Goal: Task Accomplishment & Management: Manage account settings

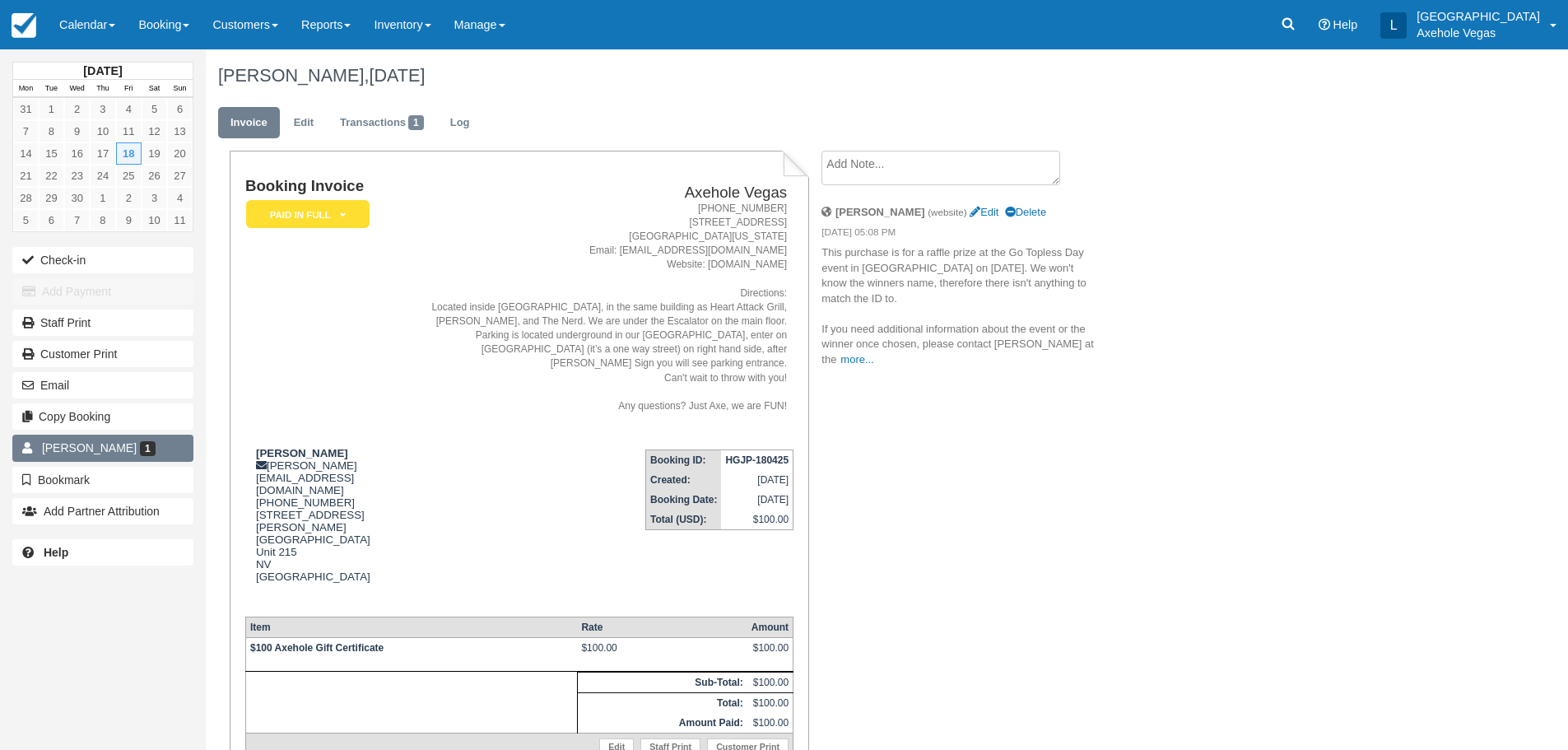
scroll to position [148, 0]
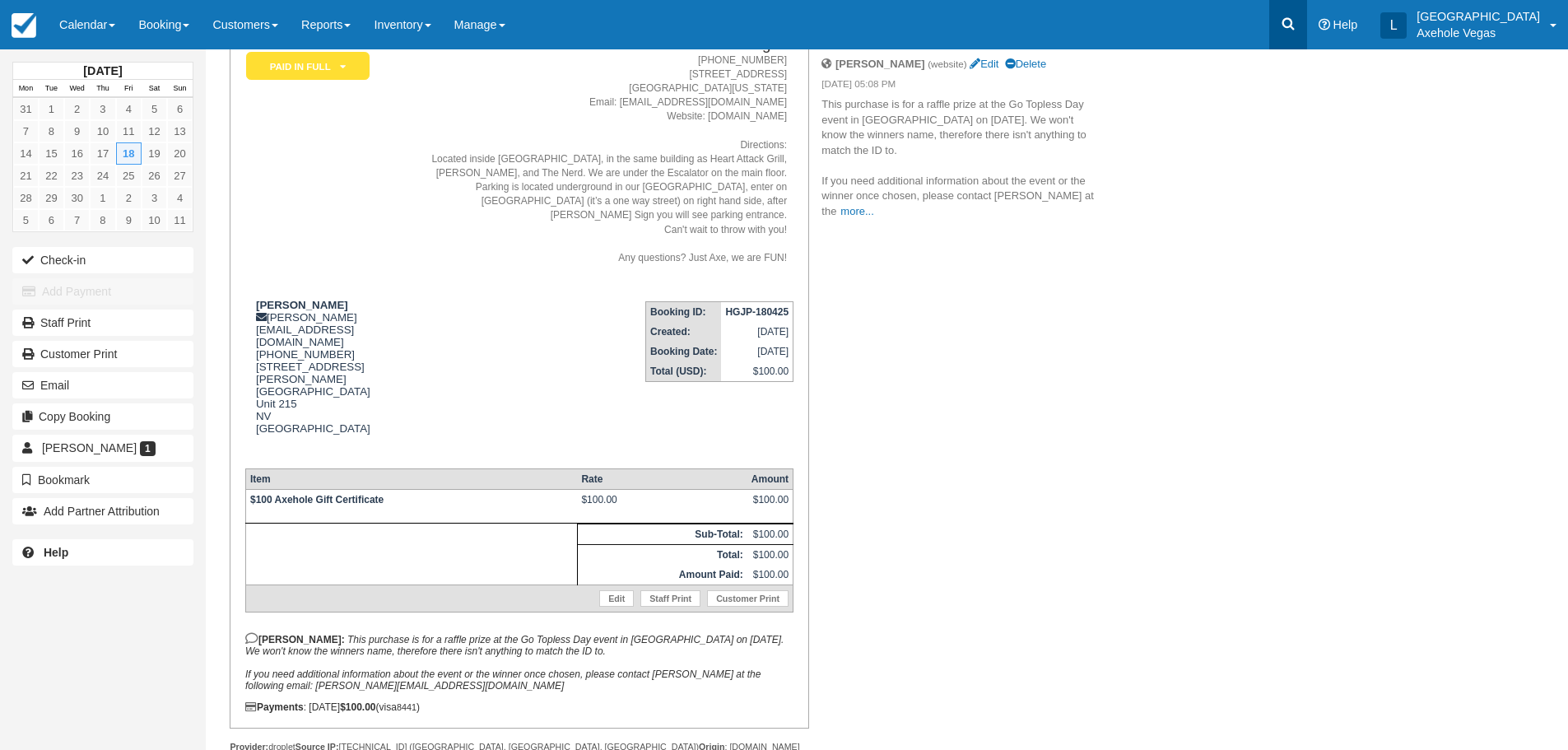
click at [1297, 23] on icon at bounding box center [1288, 23] width 17 height 17
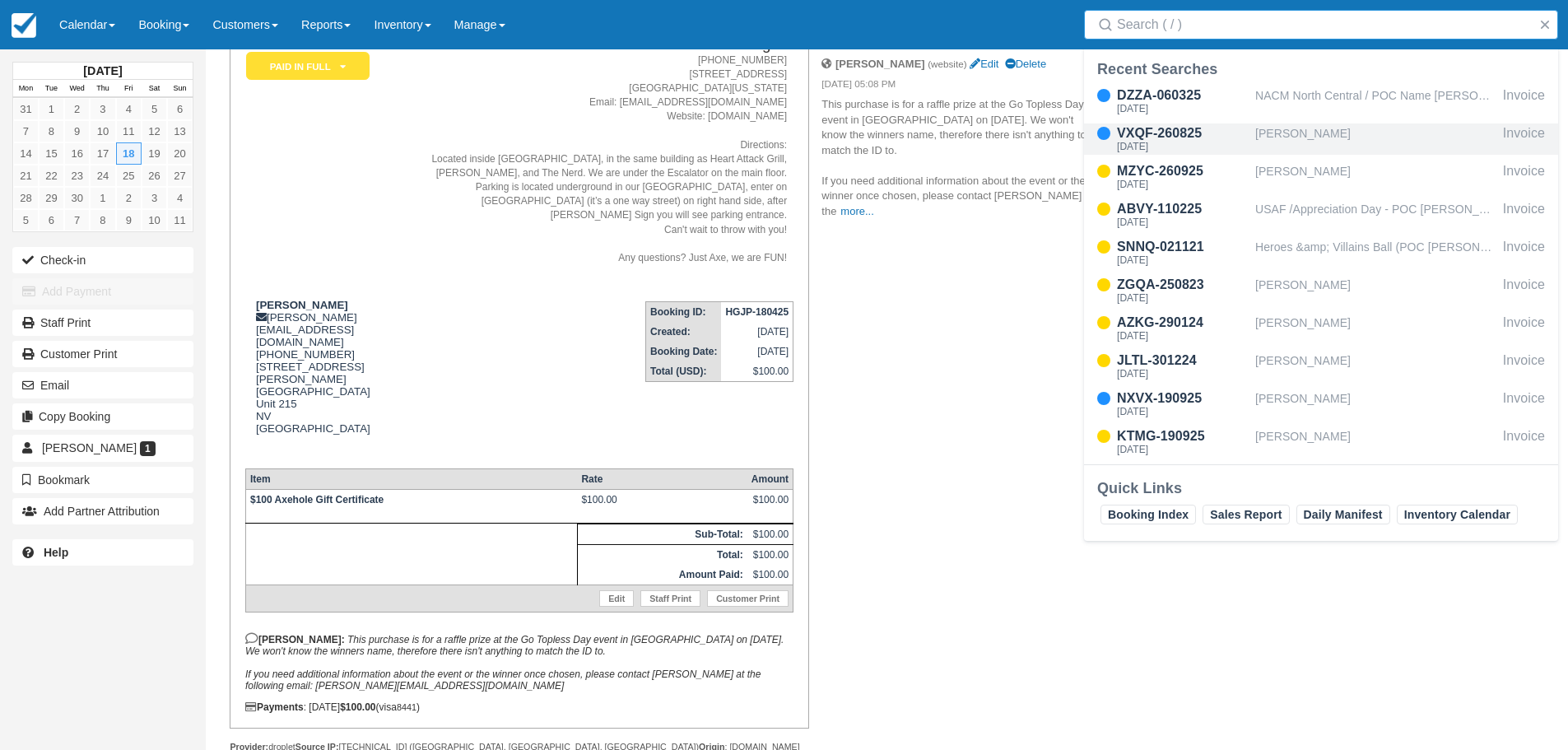
click at [1302, 134] on div "Stephanie Sorrells" at bounding box center [1376, 139] width 241 height 31
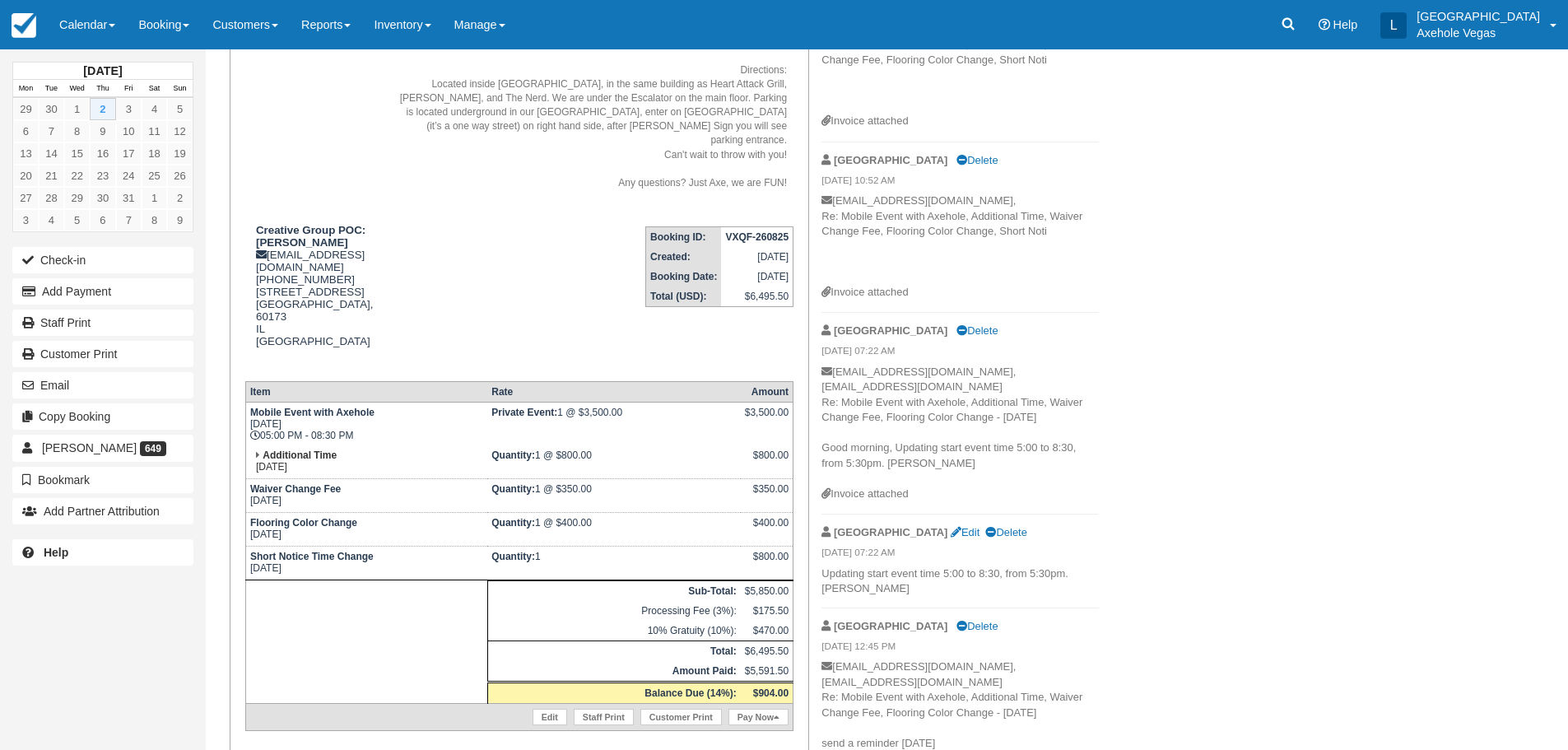
scroll to position [247, 0]
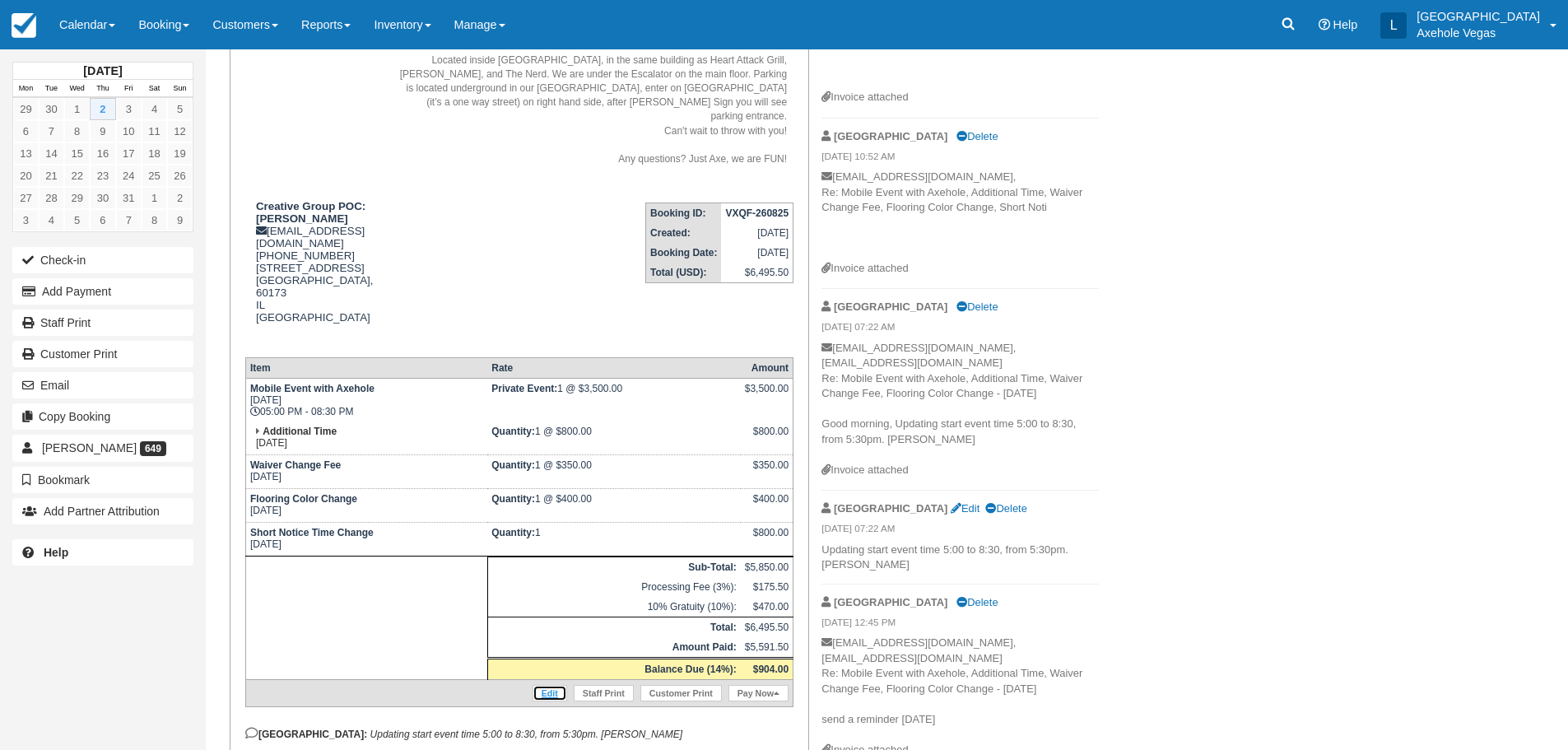
click at [553, 686] on link "Edit" at bounding box center [550, 693] width 34 height 17
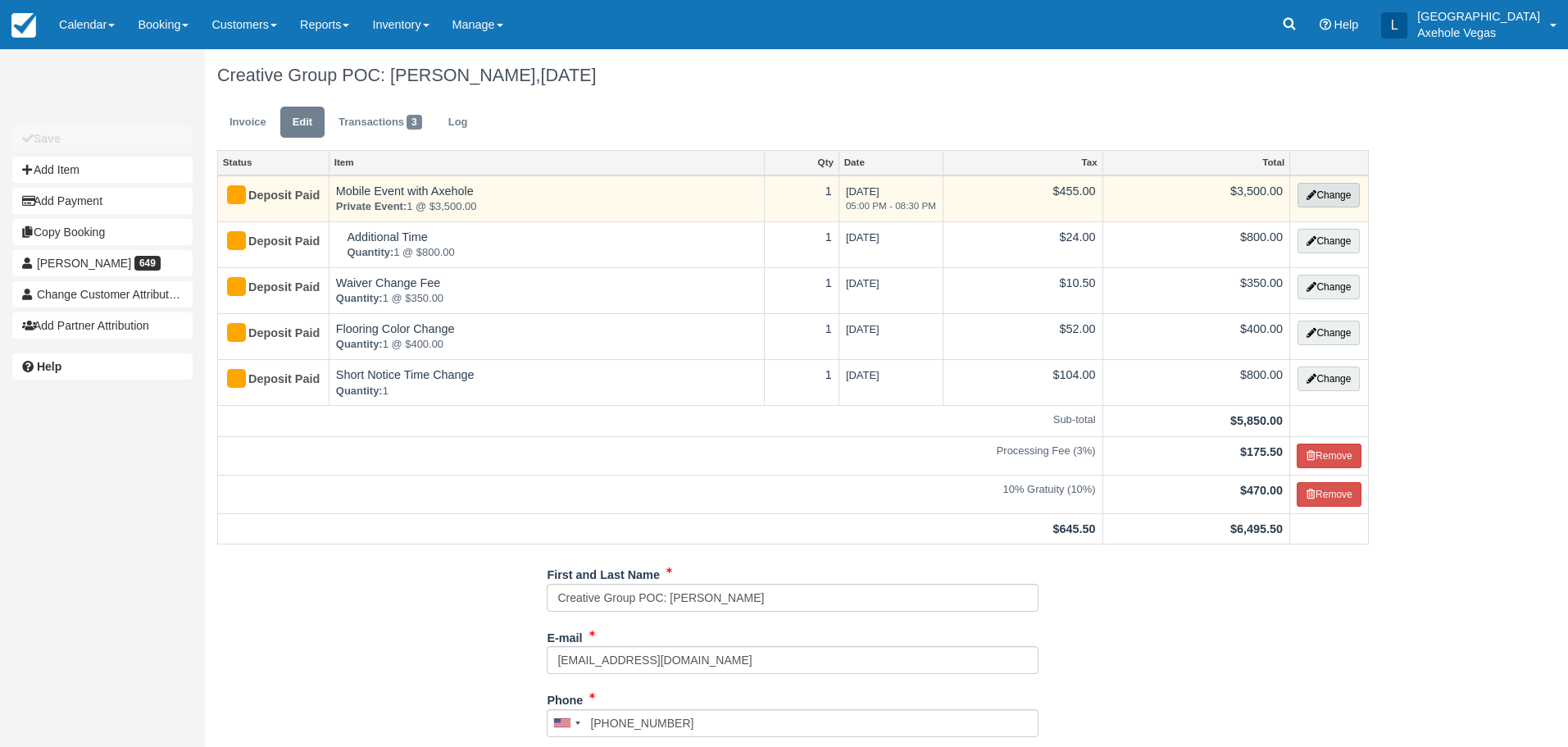
click at [1332, 192] on button "Change" at bounding box center [1329, 195] width 62 height 24
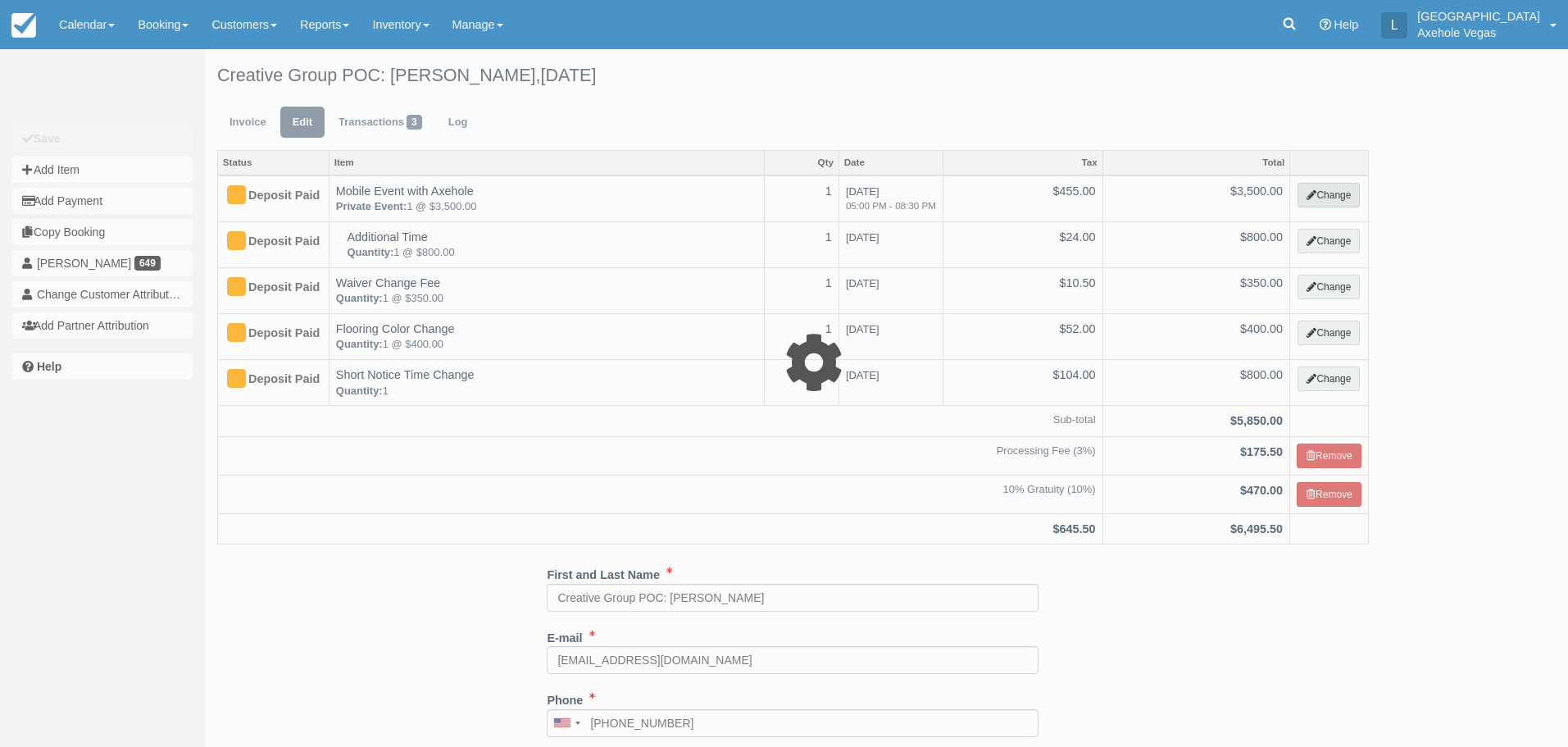
select select "39"
type input "3500.00"
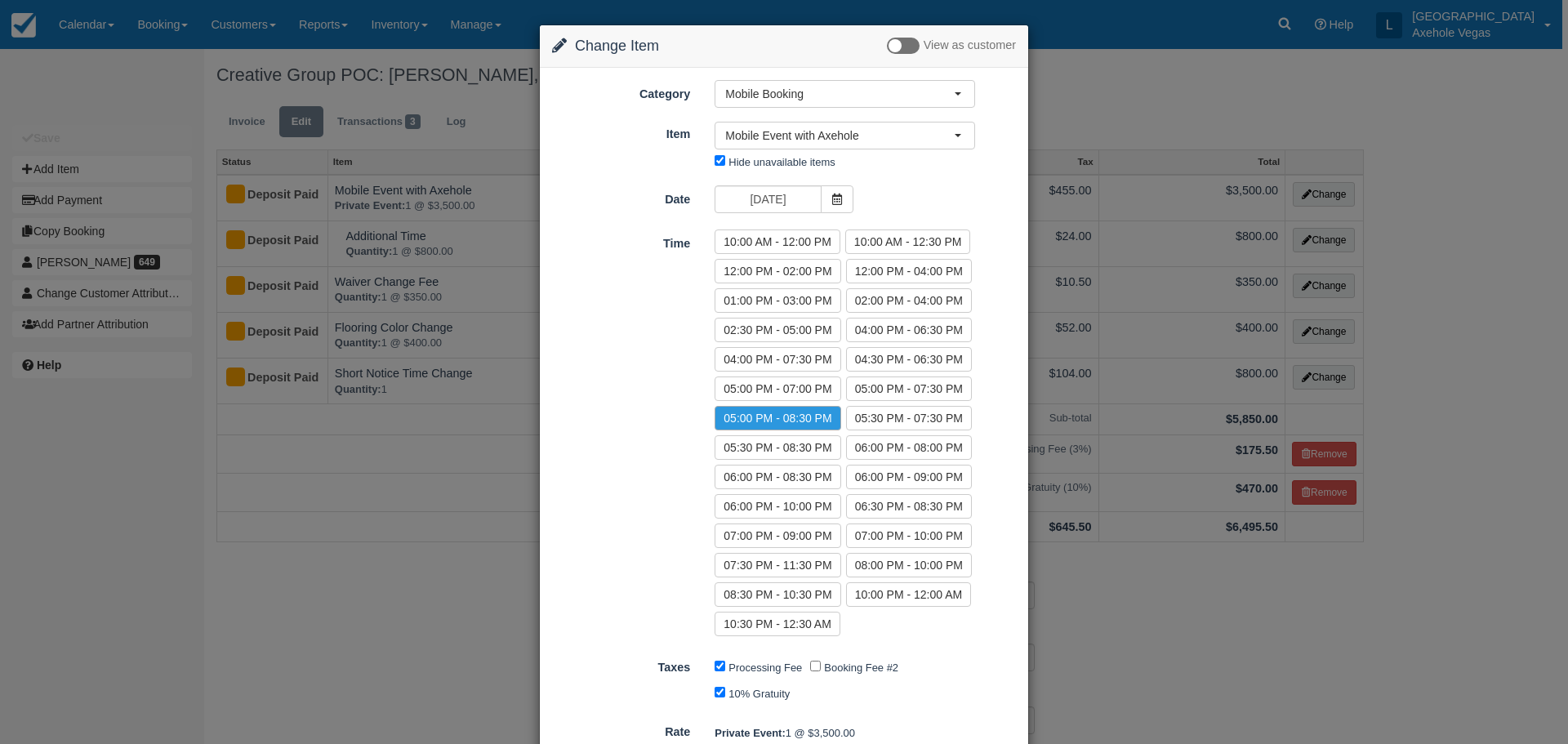
click at [417, 581] on div "Change Item Add Item View as customer Category Mobile Booking Basic Axe Throwin…" at bounding box center [784, 372] width 1568 height 744
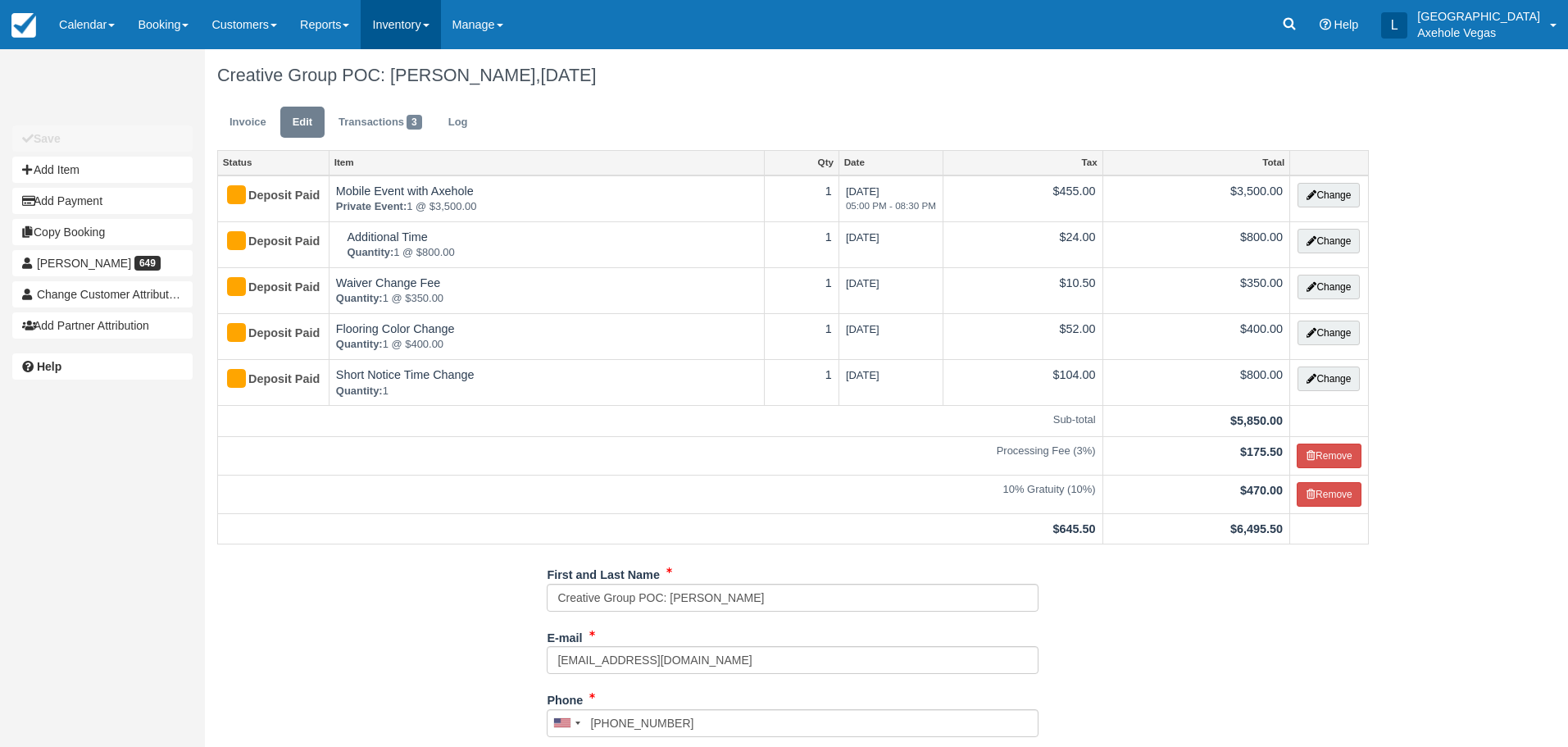
click at [411, 14] on link "Inventory" at bounding box center [401, 24] width 80 height 50
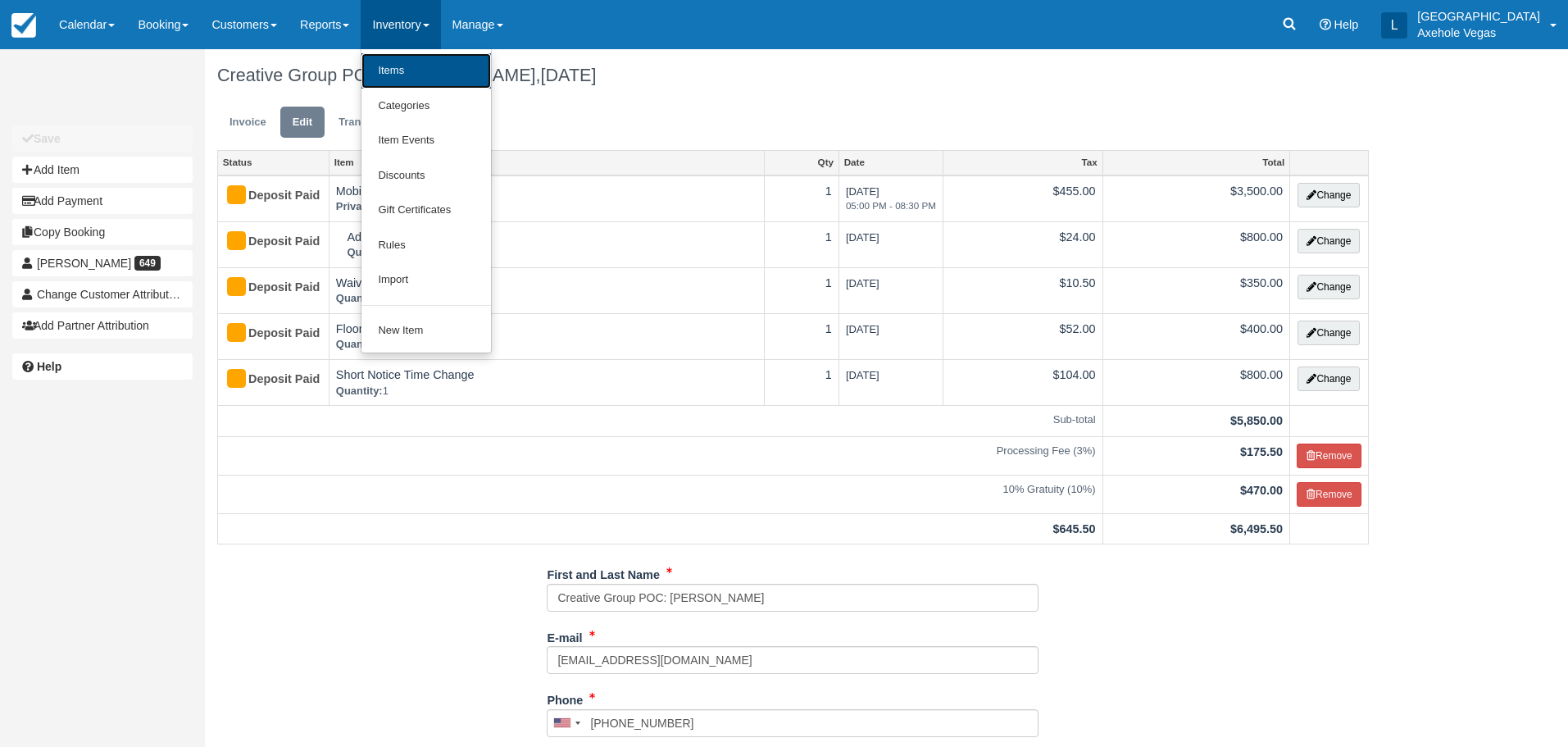
click at [430, 76] on link "Items" at bounding box center [426, 71] width 129 height 35
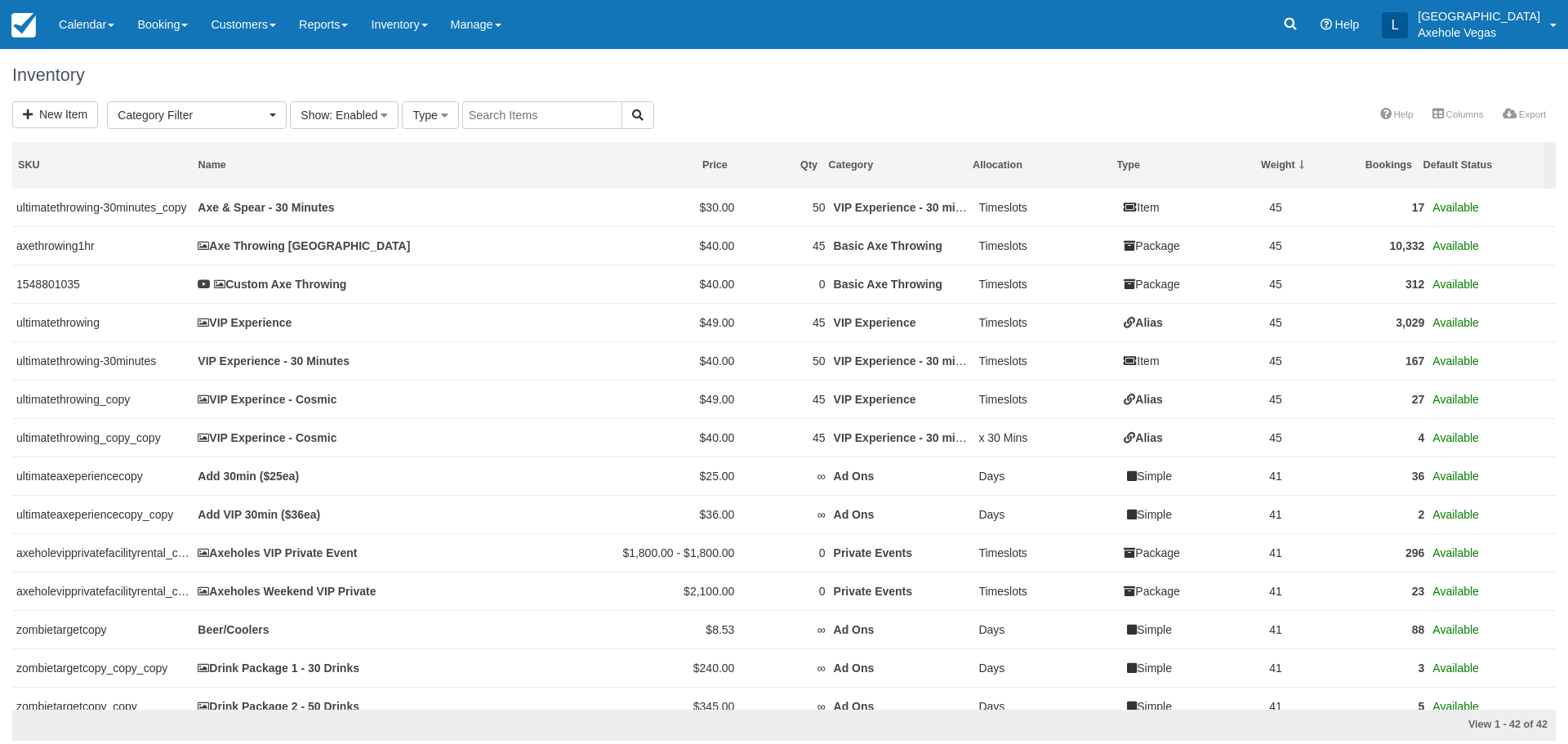
select select
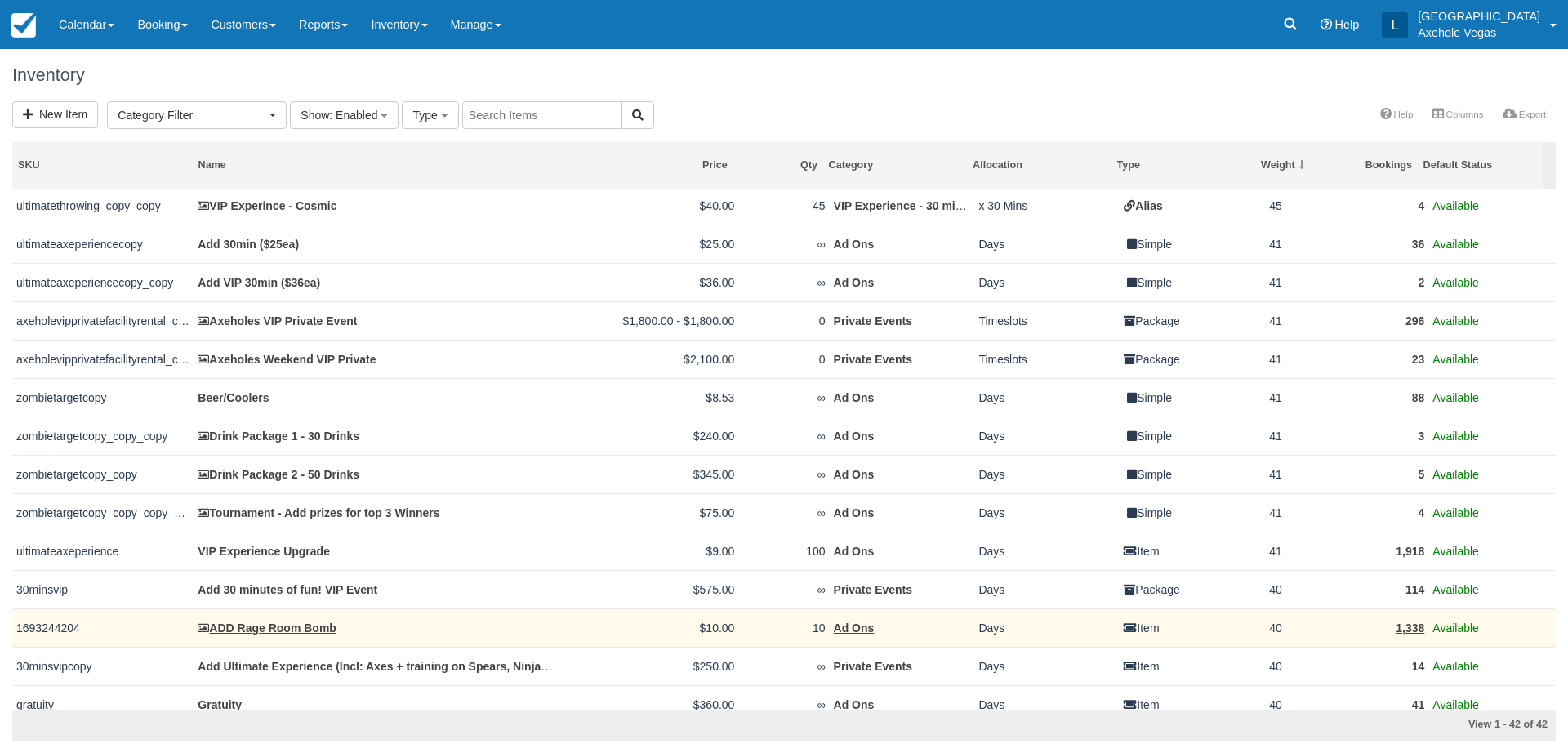
scroll to position [572, 0]
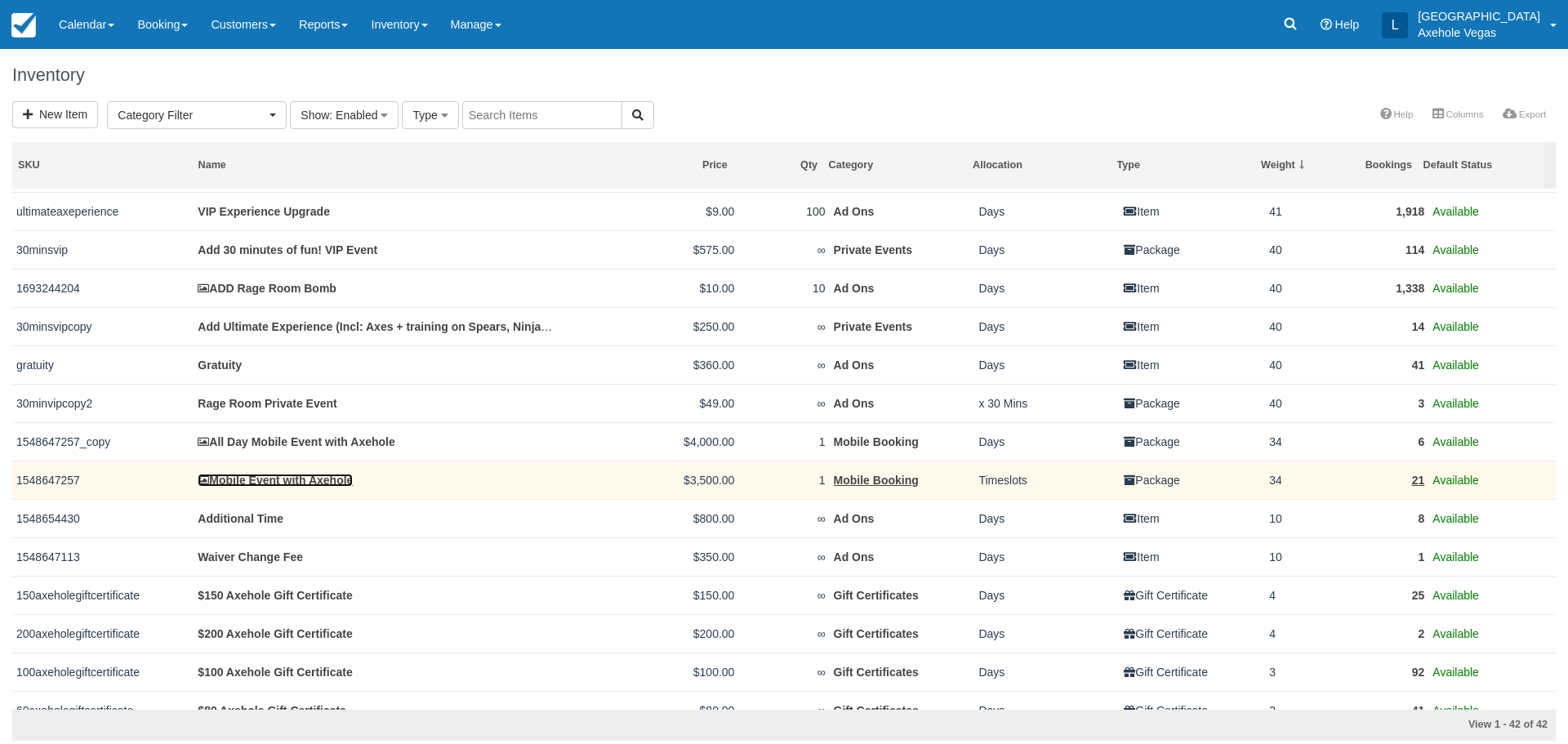
click at [301, 476] on link "Mobile Event with Axehole" at bounding box center [275, 480] width 155 height 13
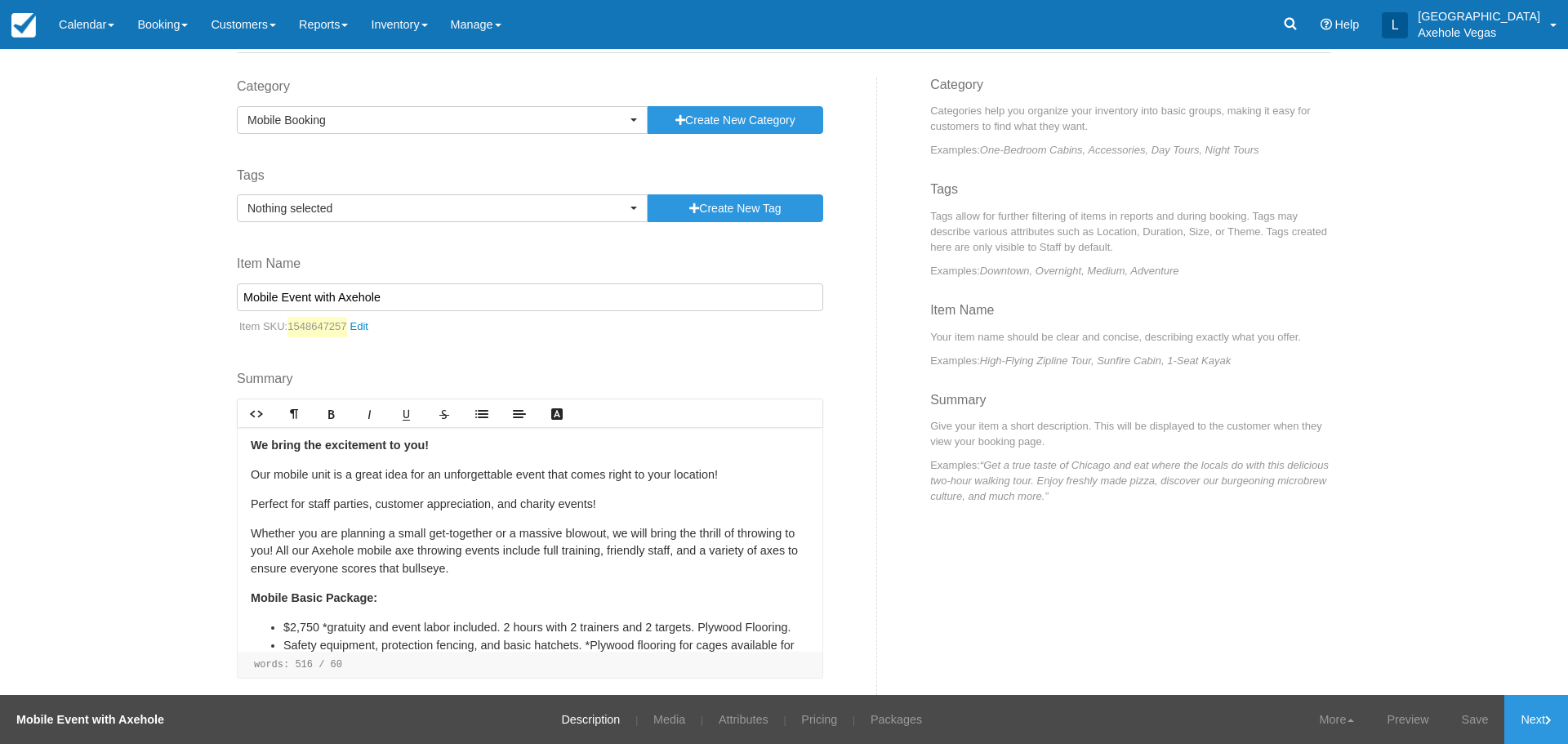
scroll to position [146, 0]
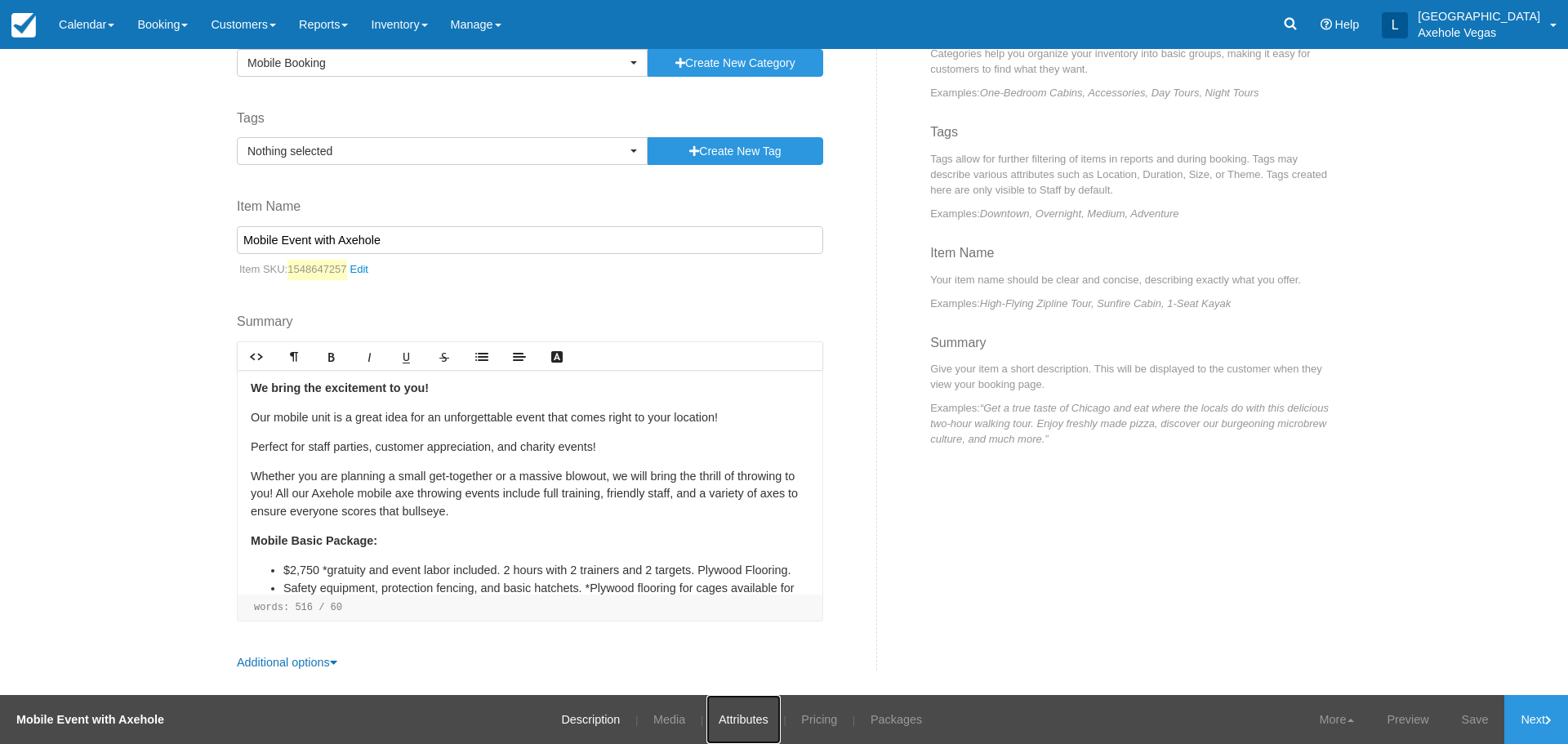
click at [747, 722] on link "Attributes" at bounding box center [743, 720] width 75 height 49
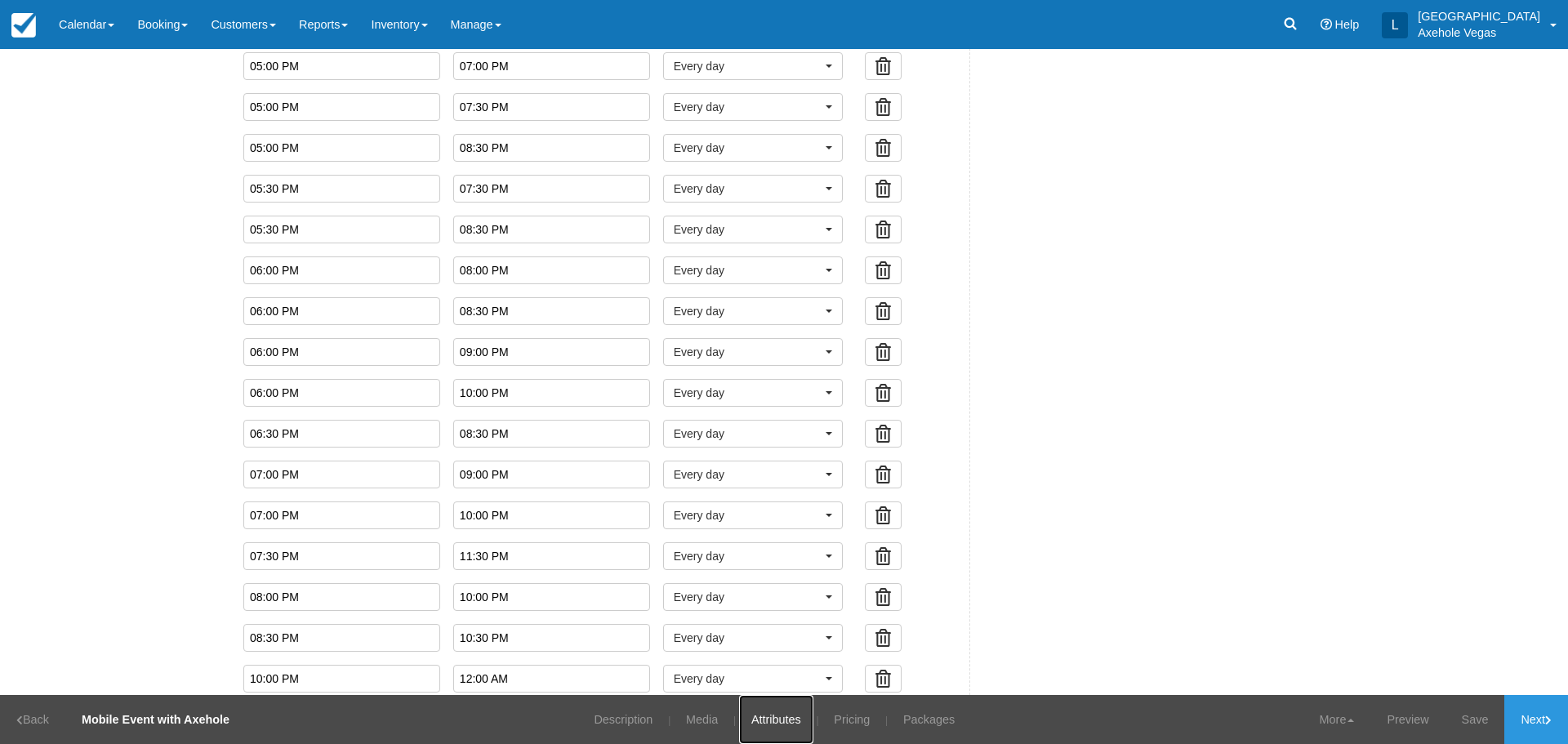
scroll to position [1384, 0]
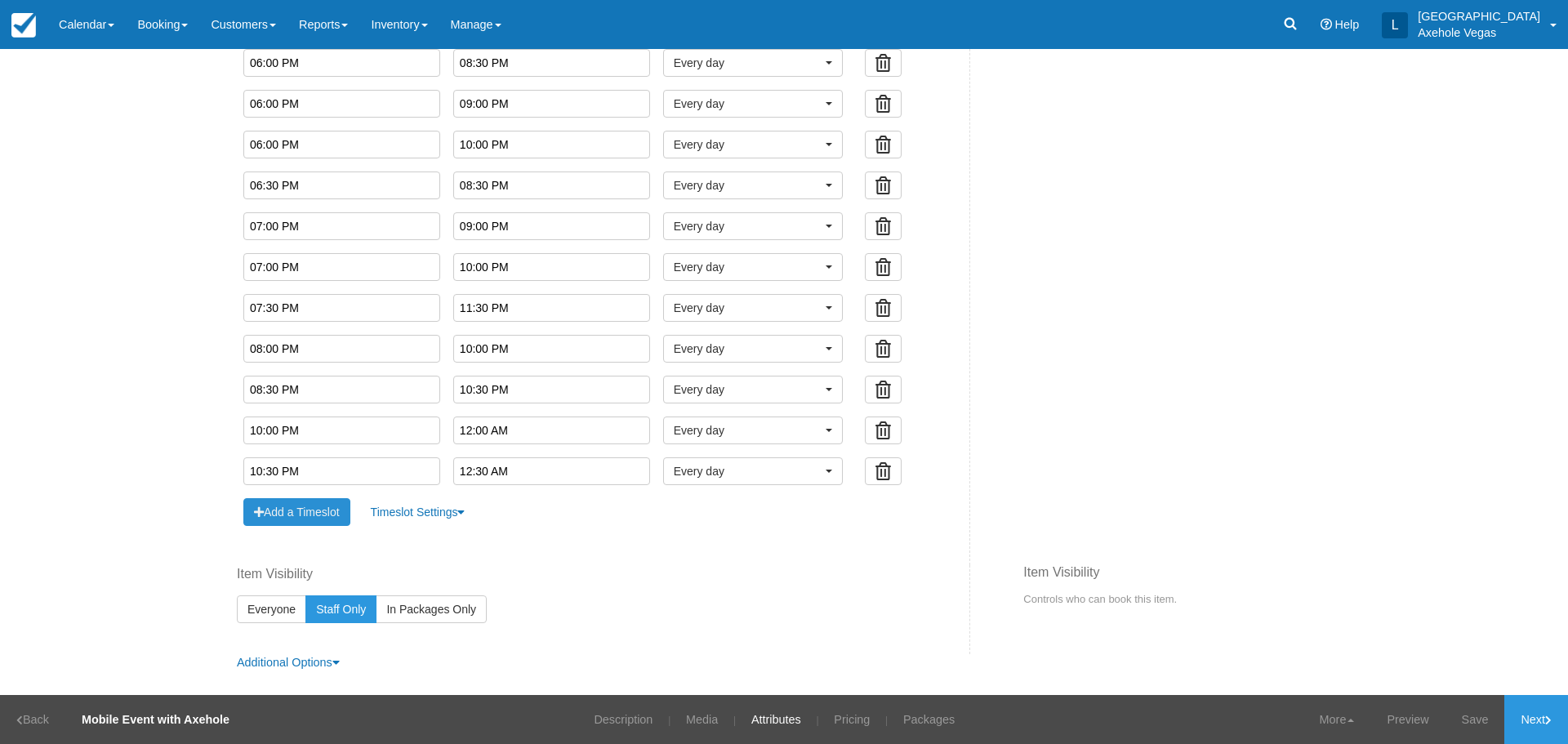
click at [319, 511] on button "Add a Timeslot" at bounding box center [296, 512] width 107 height 28
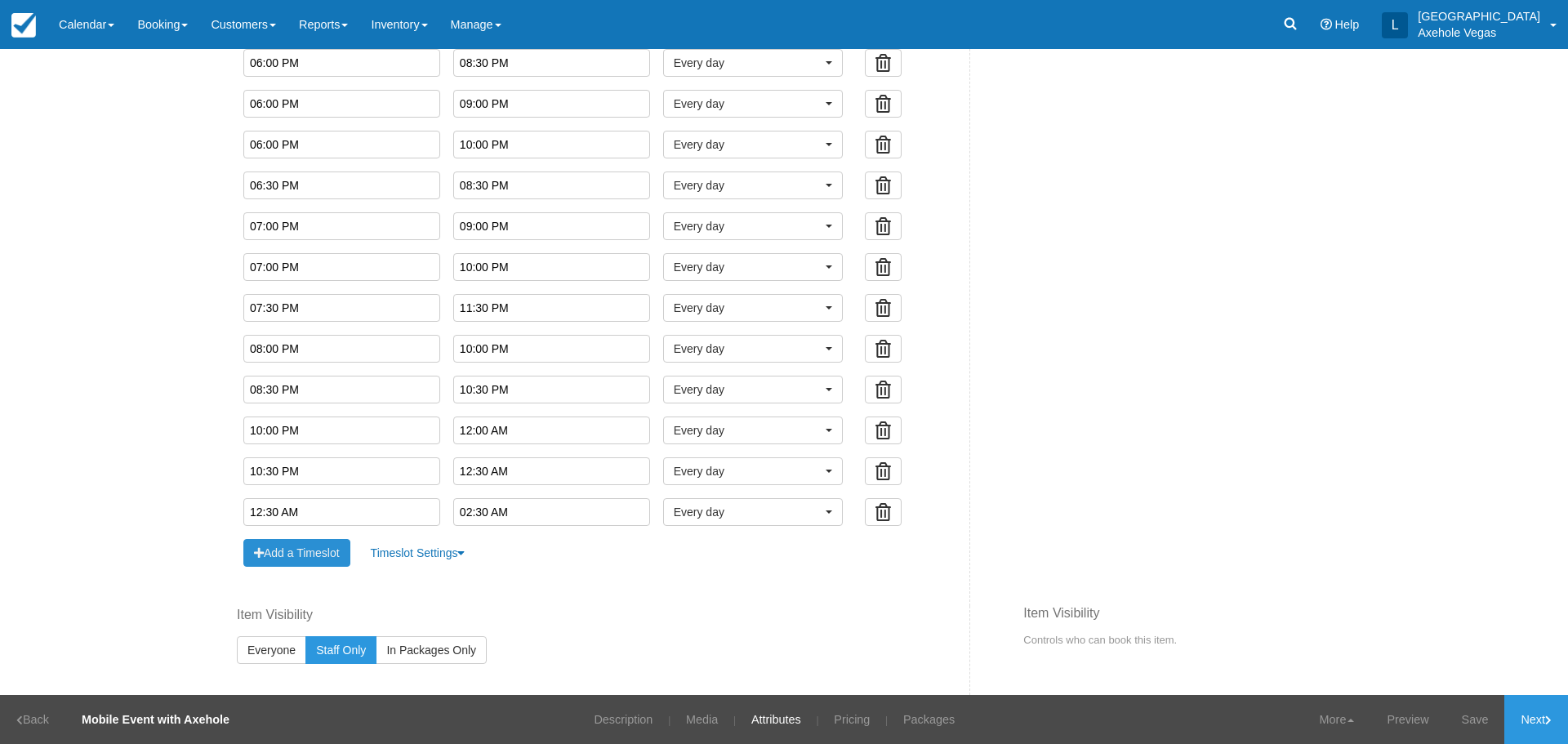
click at [319, 511] on input "12:30 AM" at bounding box center [341, 512] width 197 height 28
type input "05:00 PM"
click at [274, 542] on li "05:00 PM" at bounding box center [276, 541] width 76 height 22
click at [503, 513] on input "text" at bounding box center [551, 512] width 197 height 28
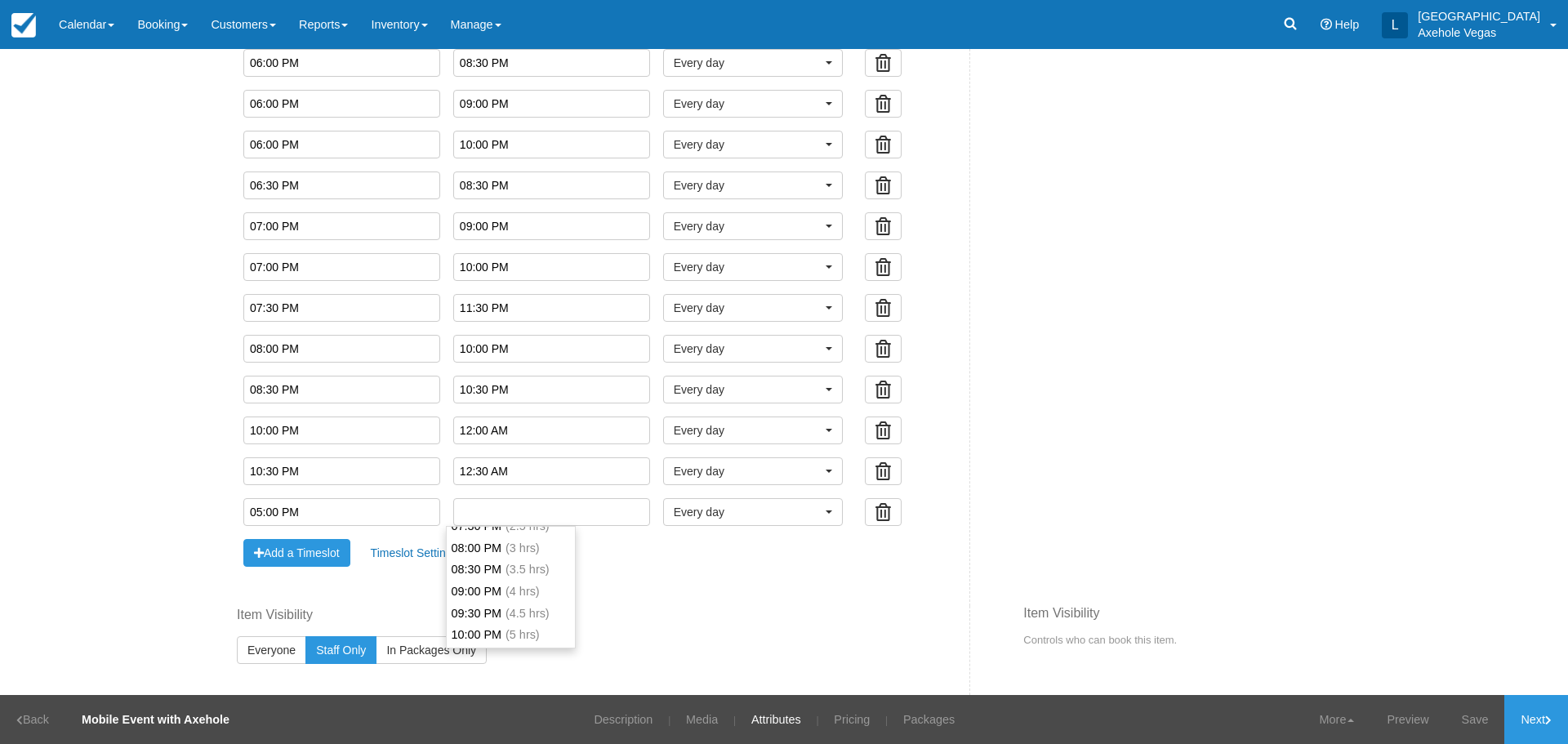
scroll to position [81, 0]
type input "09:30 PM"
click at [519, 635] on span "(4.5 hrs)" at bounding box center [528, 629] width 45 height 13
click at [1473, 727] on link "Save" at bounding box center [1475, 720] width 60 height 49
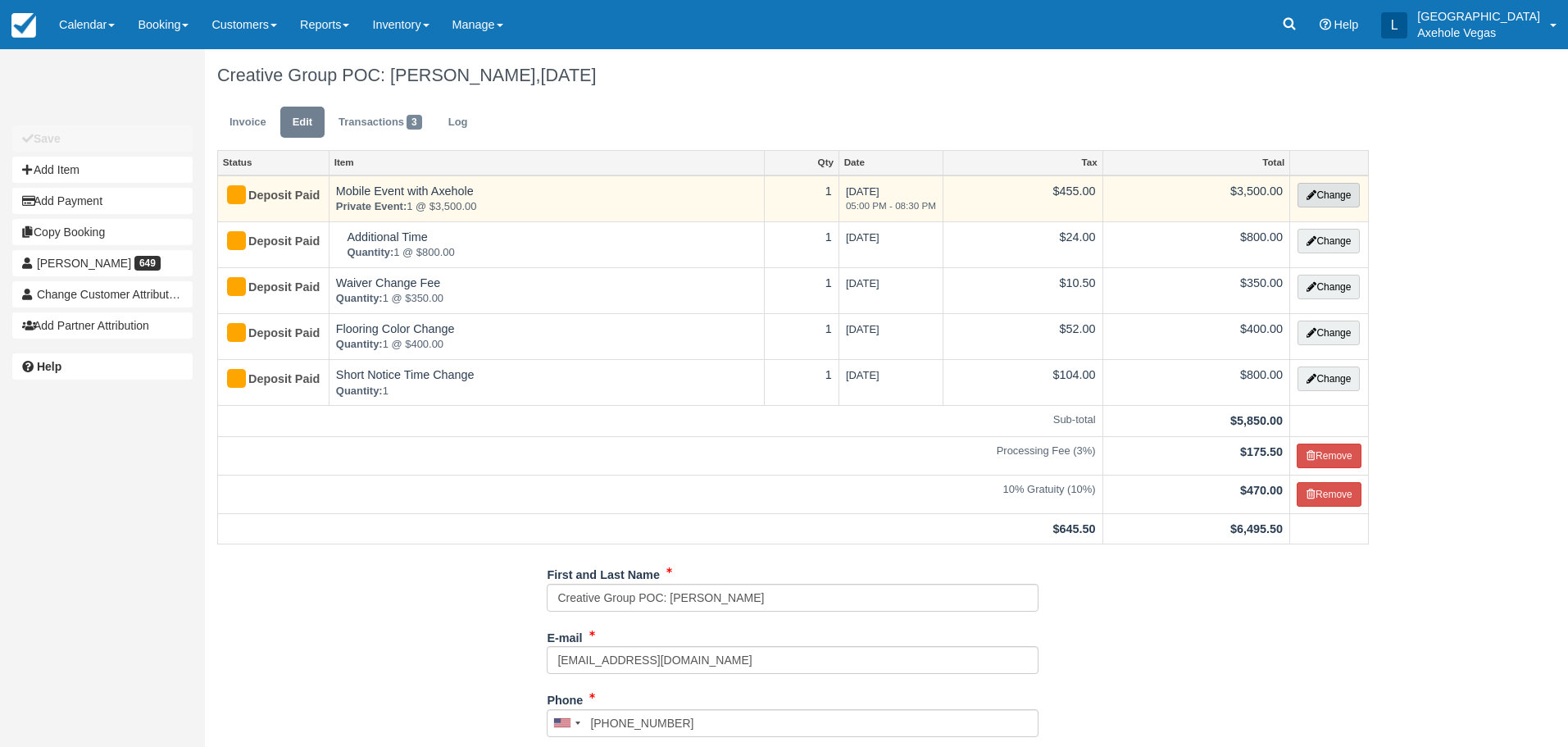
click at [1309, 196] on icon "button" at bounding box center [1311, 196] width 10 height 10
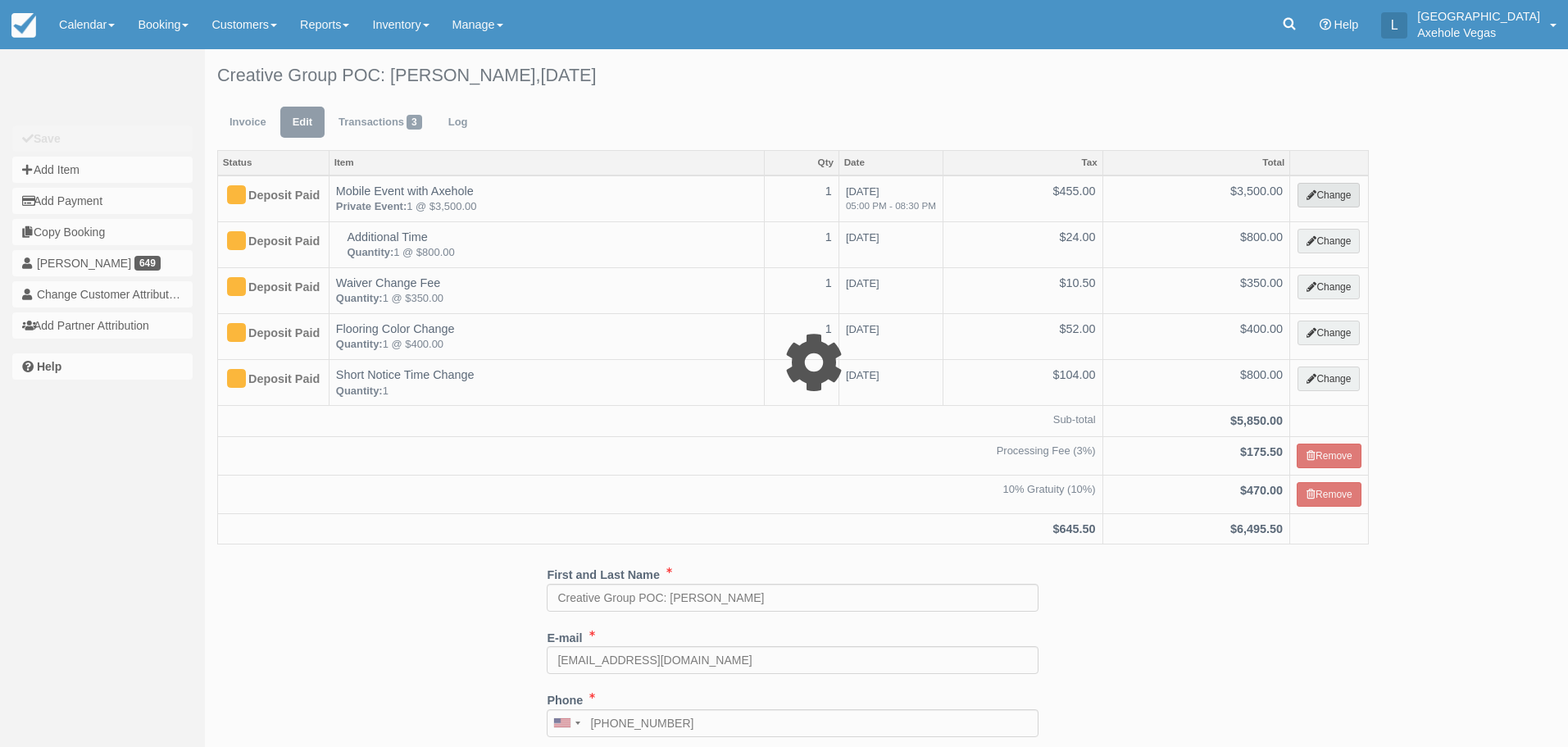
select select "39"
type input "3500.00"
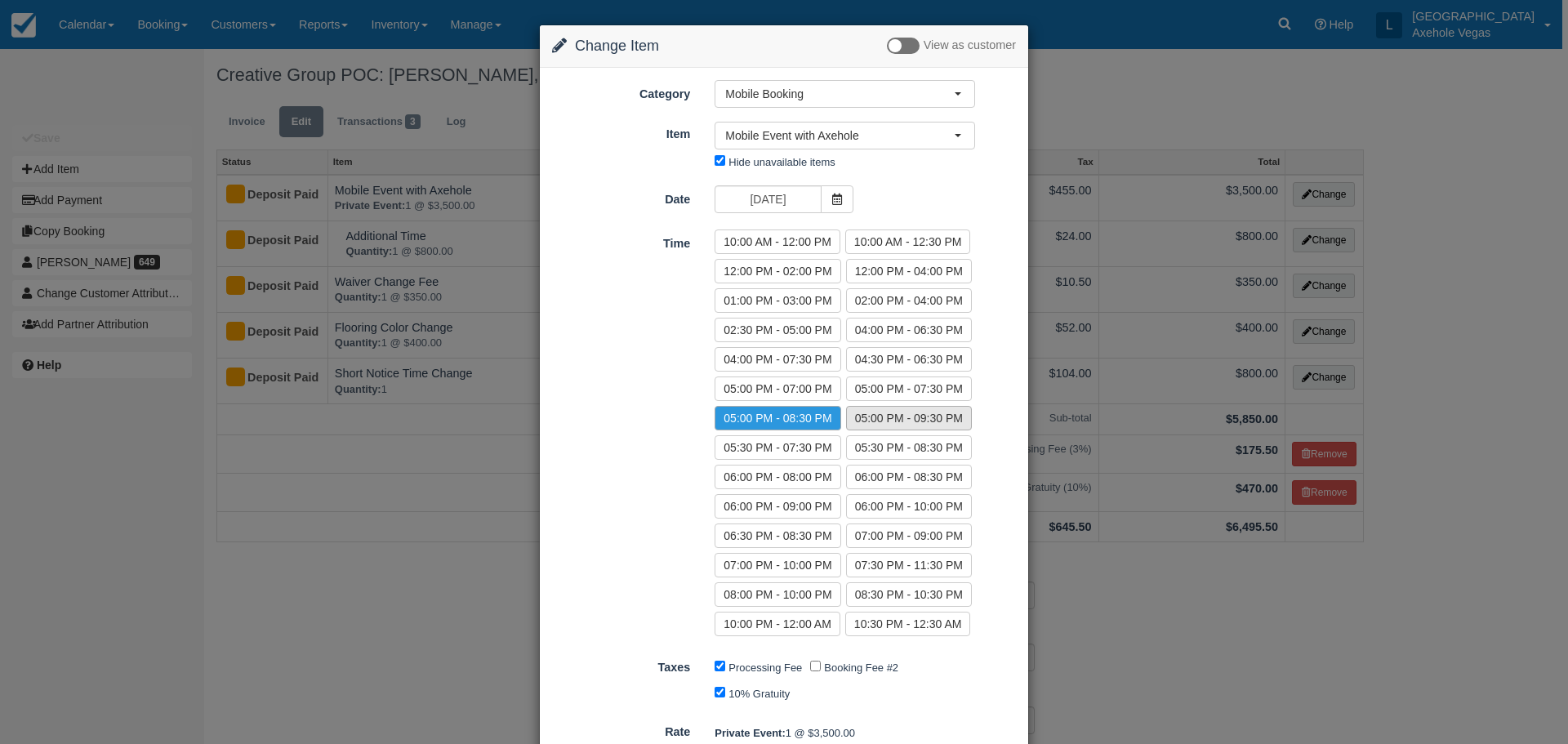
click at [902, 424] on label "05:00 PM - 09:30 PM" at bounding box center [909, 418] width 126 height 24
radio input "true"
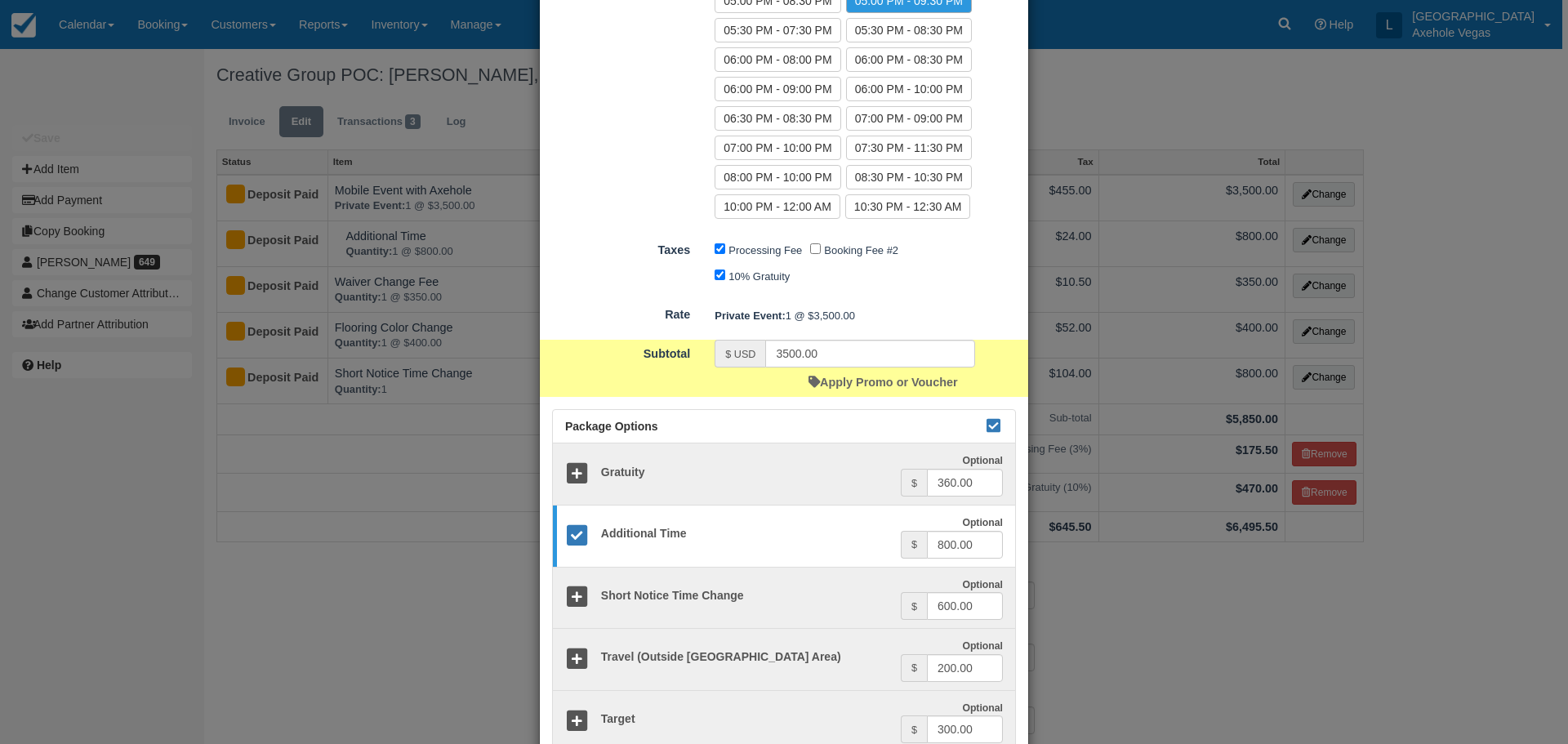
scroll to position [533, 0]
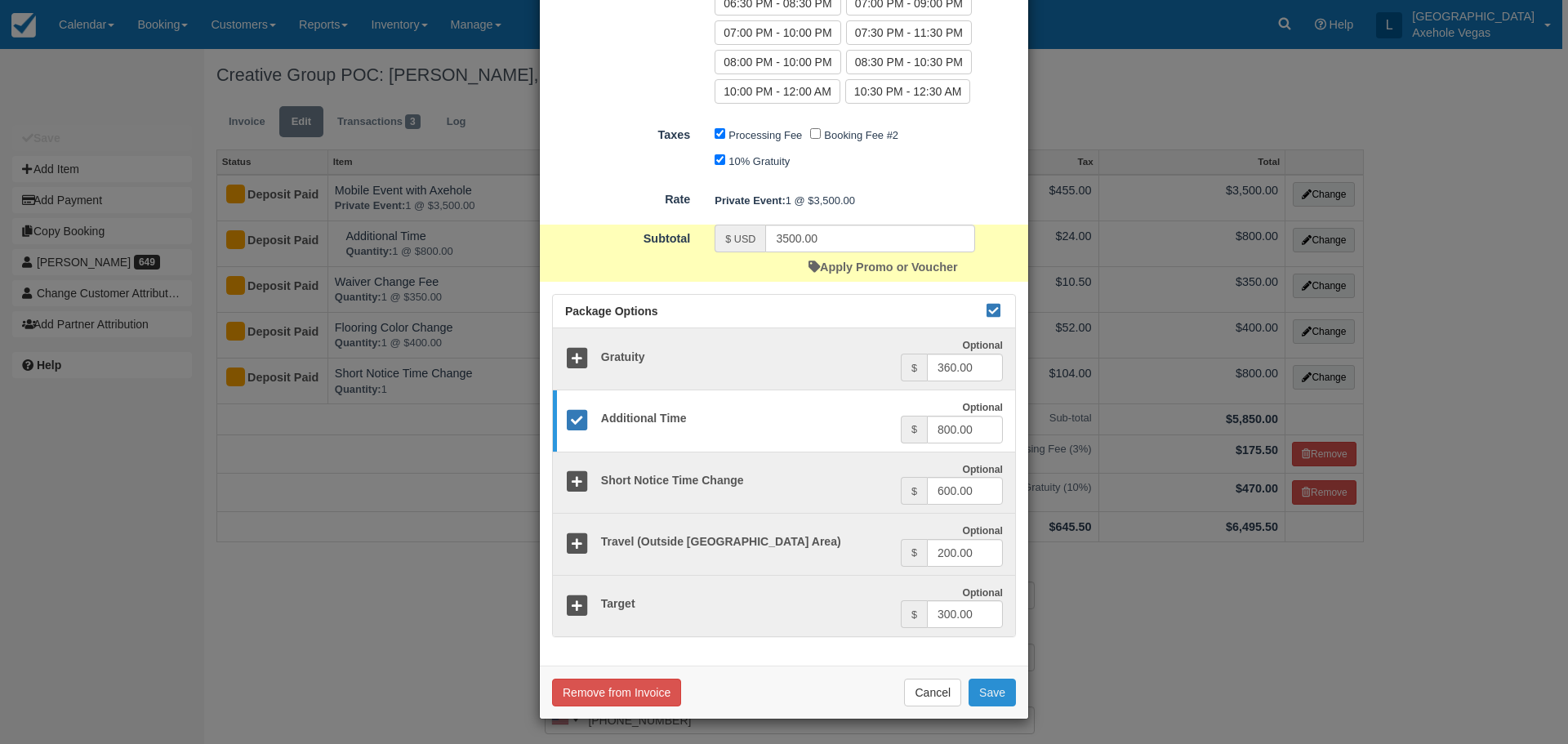
click at [996, 688] on button "Save" at bounding box center [992, 693] width 47 height 28
checkbox input "false"
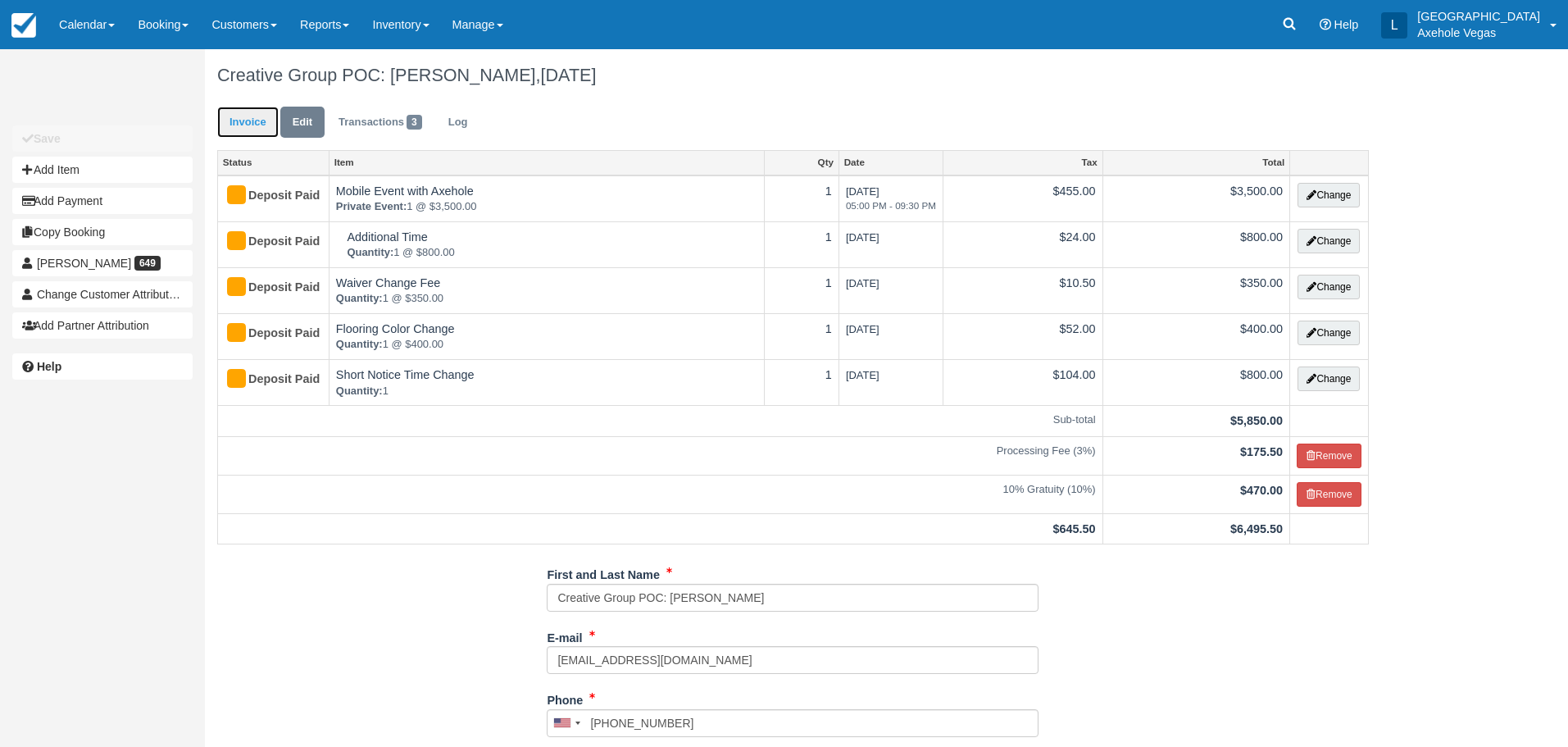
click at [254, 131] on link "Invoice" at bounding box center [247, 123] width 61 height 32
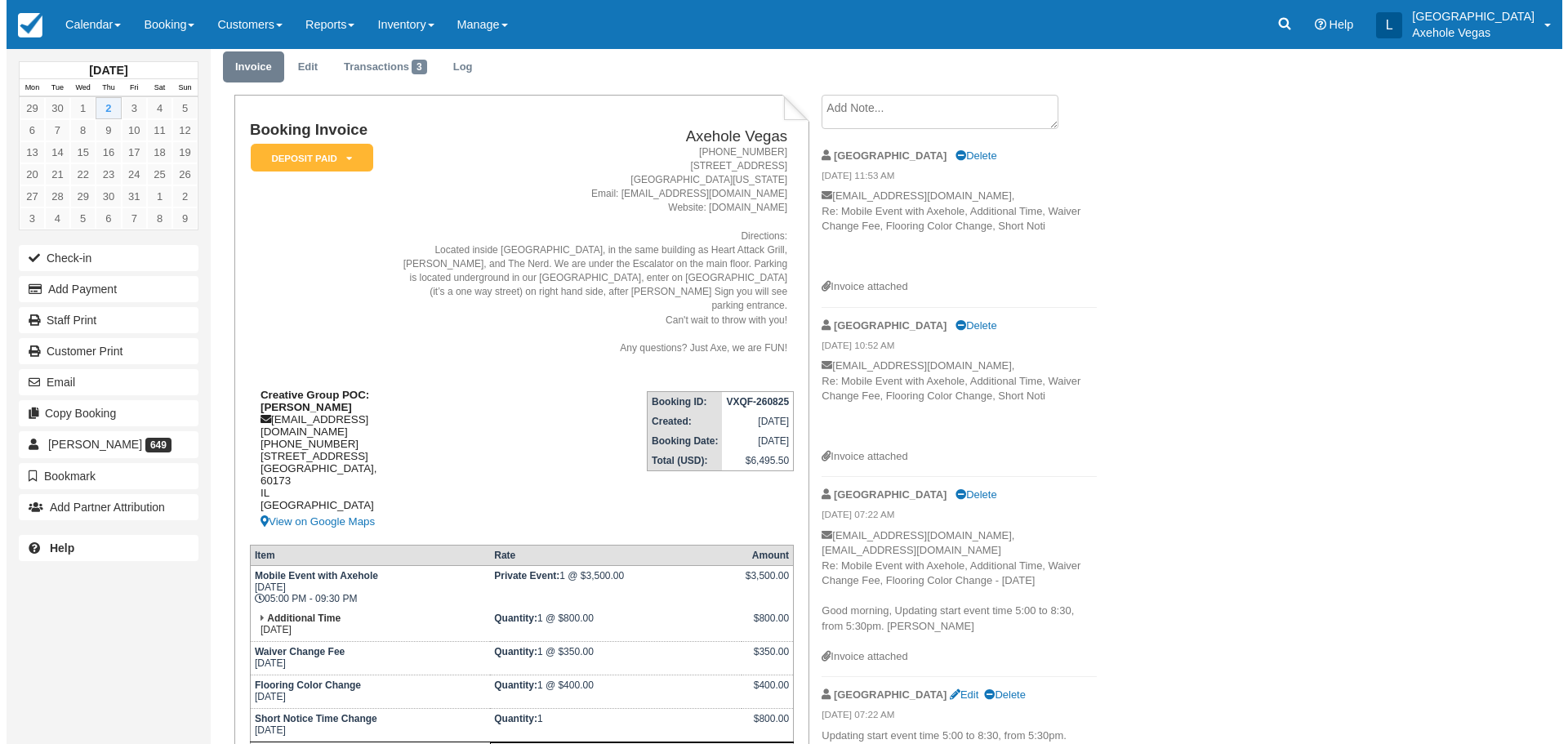
scroll to position [81, 0]
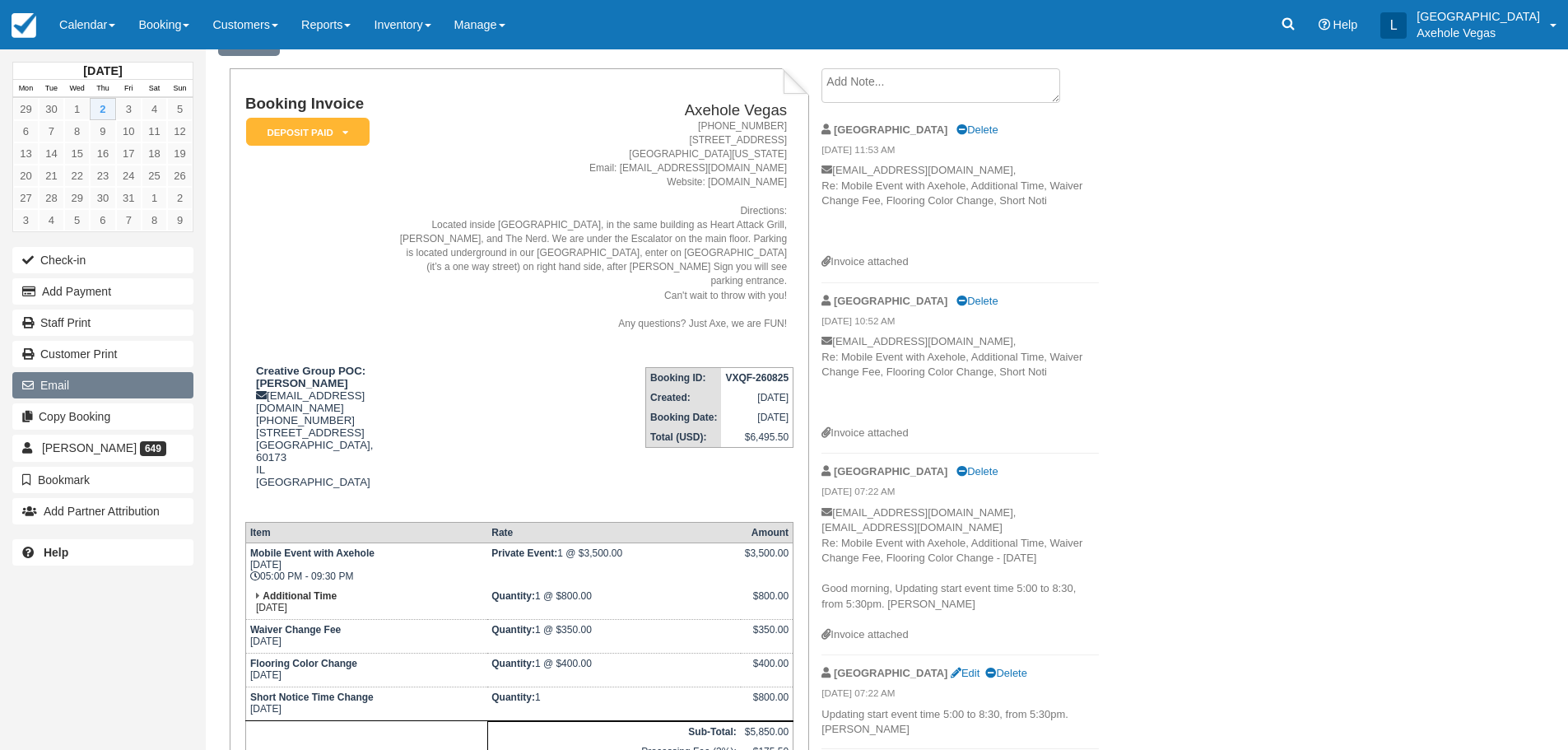
click at [64, 383] on button "Email" at bounding box center [103, 385] width 181 height 26
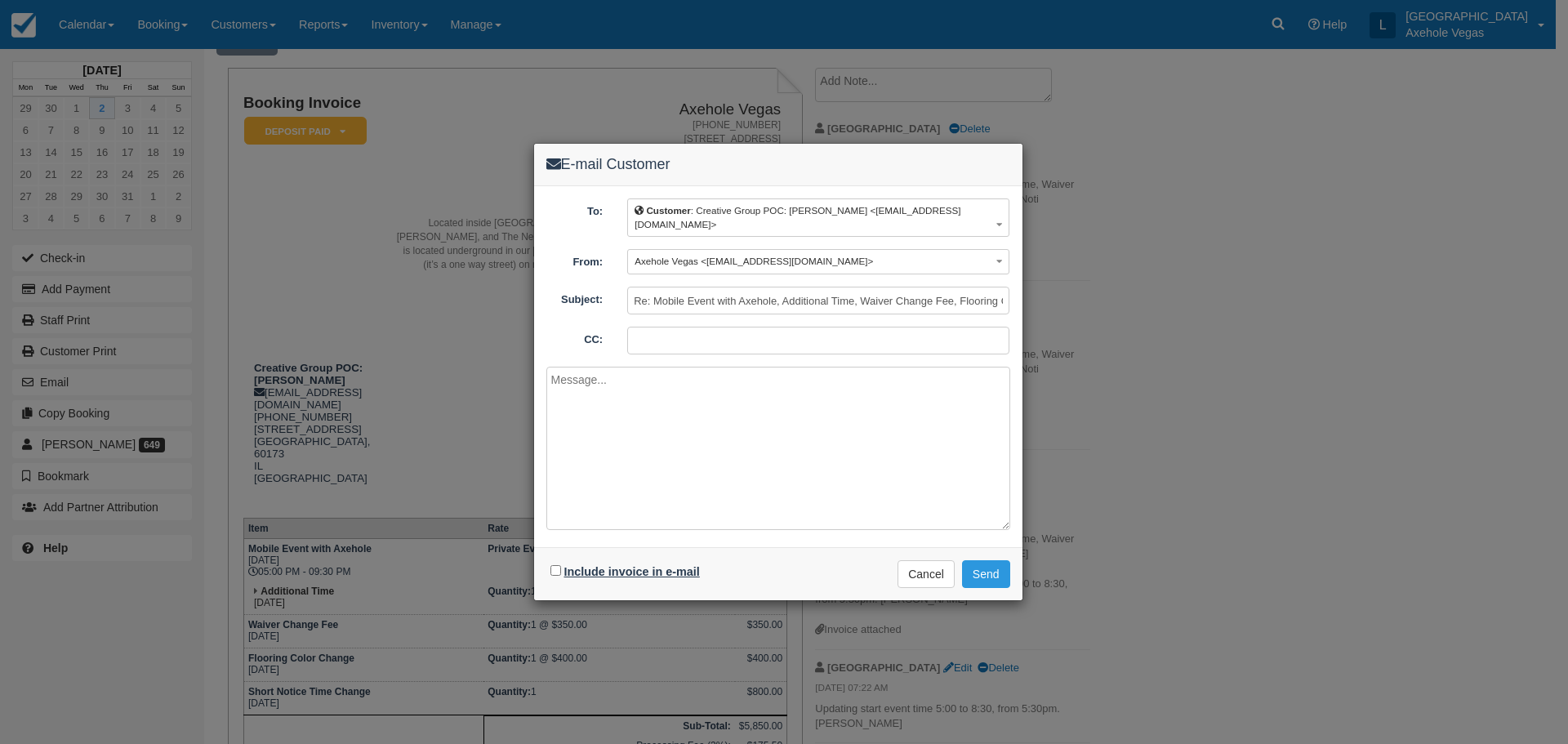
click at [565, 570] on label "Include invoice in e-mail" at bounding box center [632, 571] width 136 height 13
click at [561, 570] on input "Include invoice in e-mail" at bounding box center [555, 570] width 11 height 11
checkbox input "true"
click at [700, 341] on input "CC:" at bounding box center [818, 340] width 383 height 28
type input "axeholevegas@gmail.com"
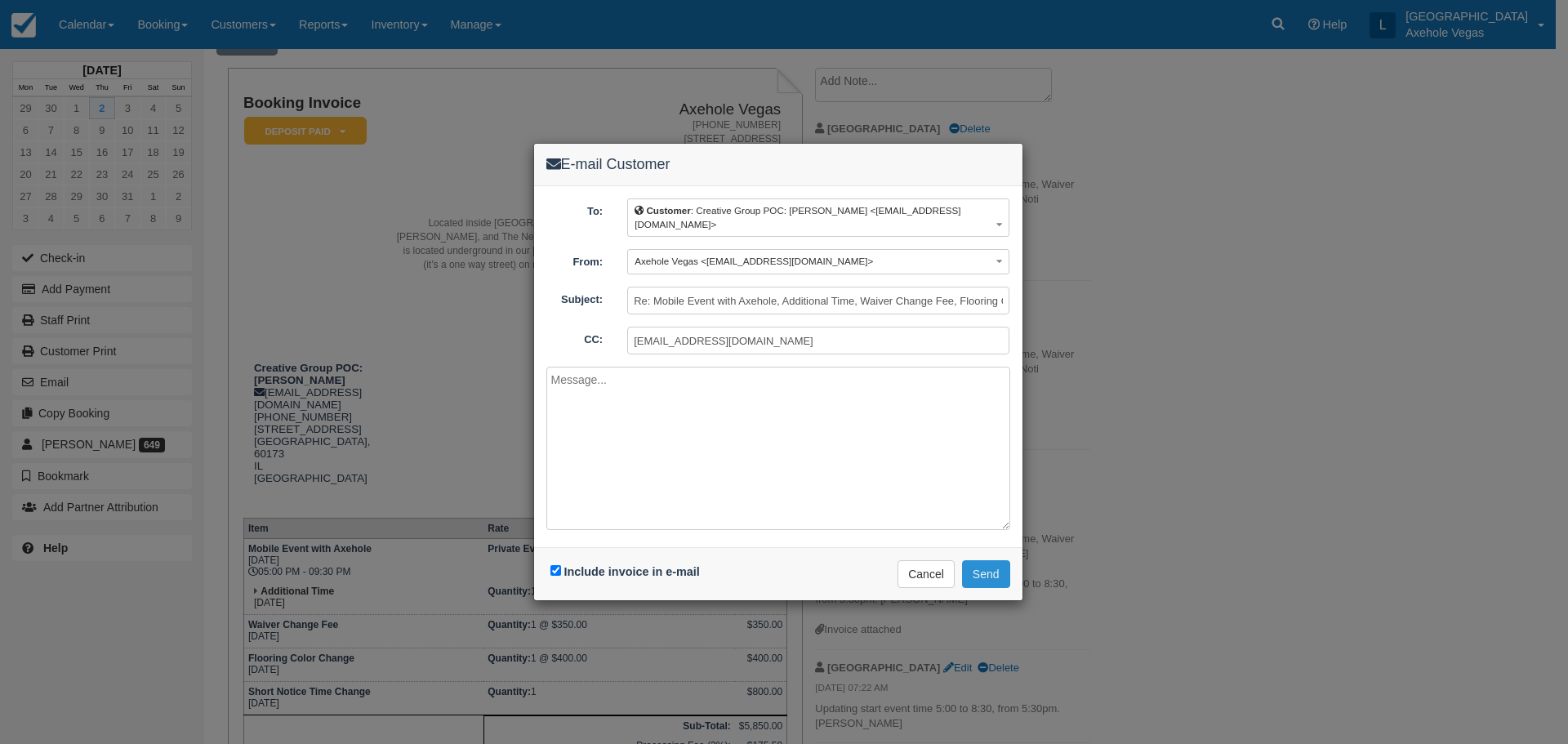
click at [992, 573] on button "Send" at bounding box center [986, 574] width 48 height 28
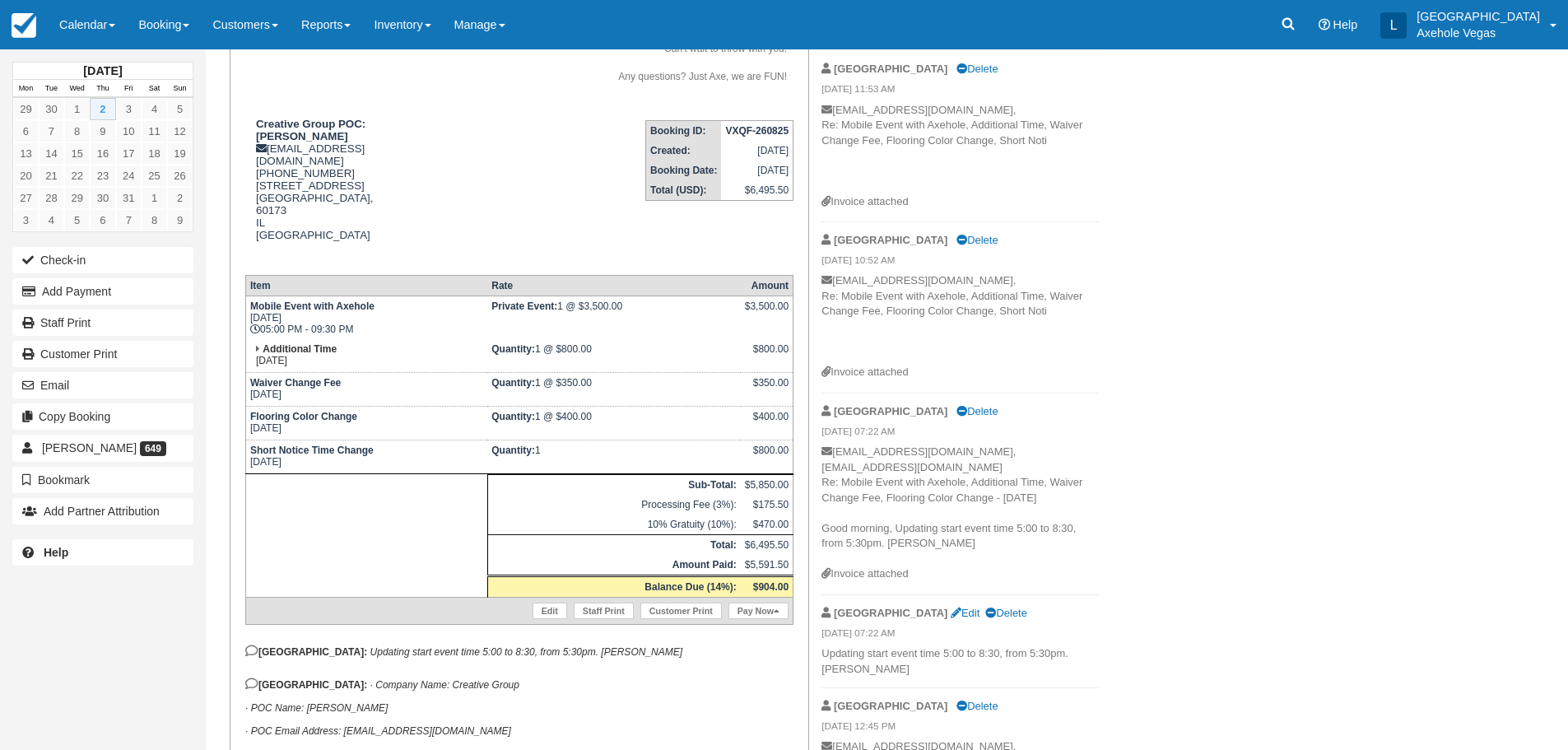
scroll to position [412, 0]
